Goal: Information Seeking & Learning: Check status

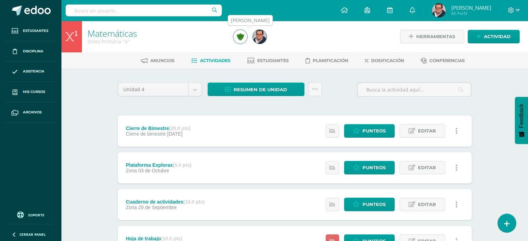
click at [260, 42] on img at bounding box center [260, 37] width 14 height 14
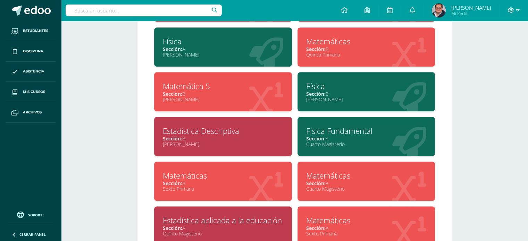
scroll to position [417, 0]
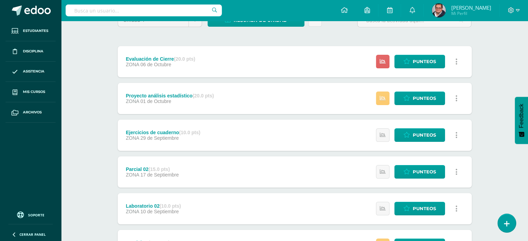
scroll to position [69, 0]
click at [177, 96] on div "Proyecto análisis estadístico (20.0 pts)" at bounding box center [170, 96] width 88 height 6
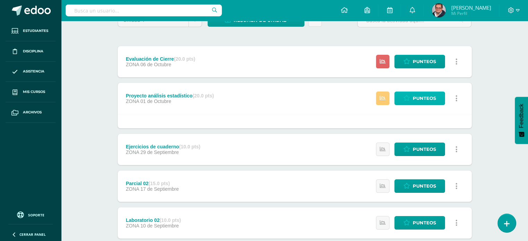
click at [415, 98] on span "Punteos" at bounding box center [424, 98] width 23 height 13
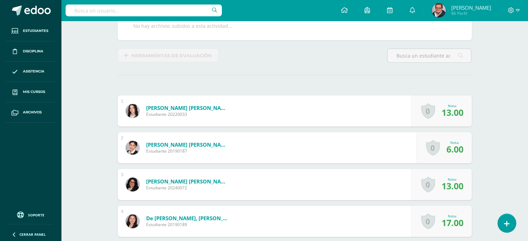
scroll to position [139, 0]
click at [199, 146] on link "Cuyán García, Andrea Alejandra" at bounding box center [187, 144] width 83 height 7
